Goal: Information Seeking & Learning: Stay updated

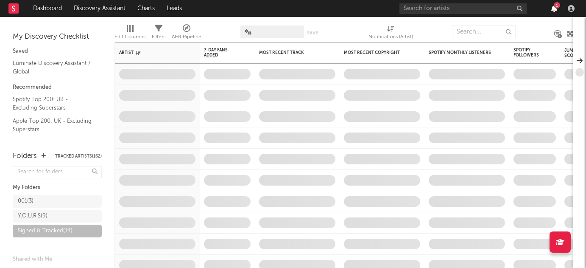
click at [557, 8] on icon "button" at bounding box center [555, 8] width 6 height 7
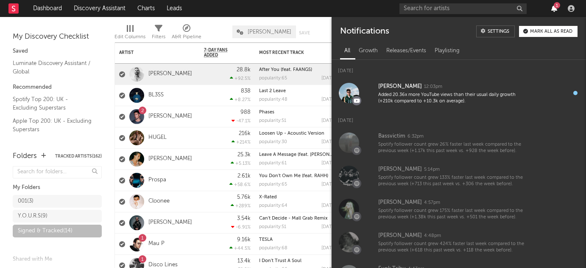
click at [553, 9] on icon "button" at bounding box center [555, 8] width 6 height 7
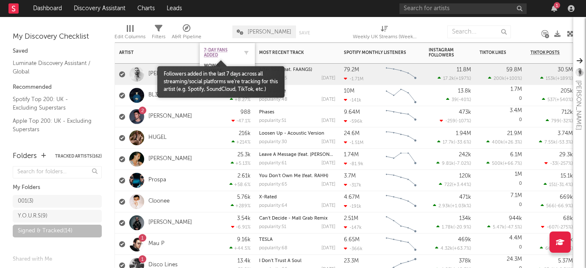
click at [219, 49] on span "7-Day Fans Added" at bounding box center [221, 53] width 34 height 10
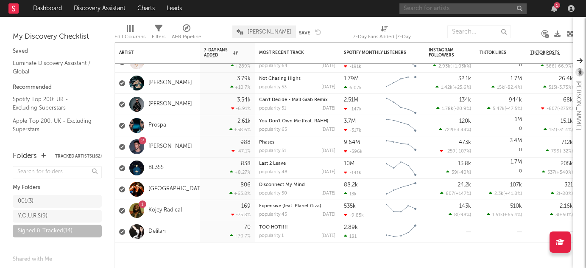
click at [445, 12] on input "text" at bounding box center [463, 8] width 127 height 11
click at [554, 11] on icon "button" at bounding box center [555, 8] width 6 height 7
